Goal: Task Accomplishment & Management: Manage account settings

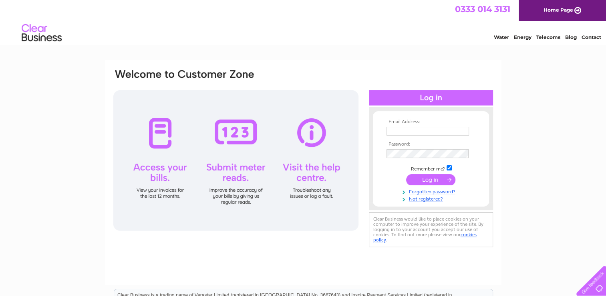
type input "sales@steadfasttapes.com"
click at [427, 178] on input "submit" at bounding box center [430, 179] width 49 height 11
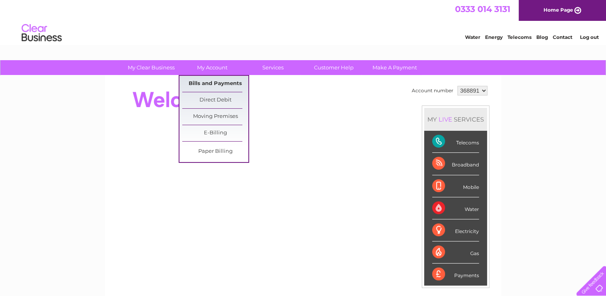
click at [217, 82] on link "Bills and Payments" at bounding box center [215, 84] width 66 height 16
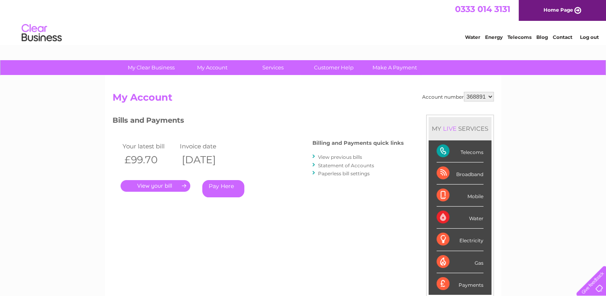
click at [170, 183] on link "." at bounding box center [156, 186] width 70 height 12
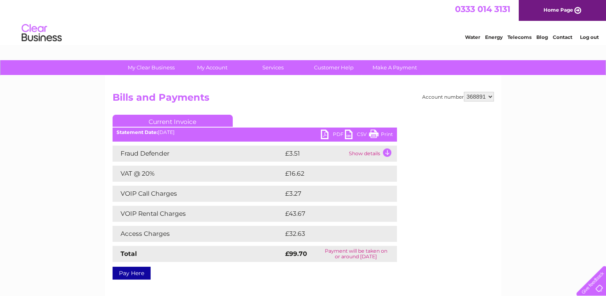
click at [326, 133] on link "PDF" at bounding box center [333, 135] width 24 height 12
